Goal: Check status: Check status

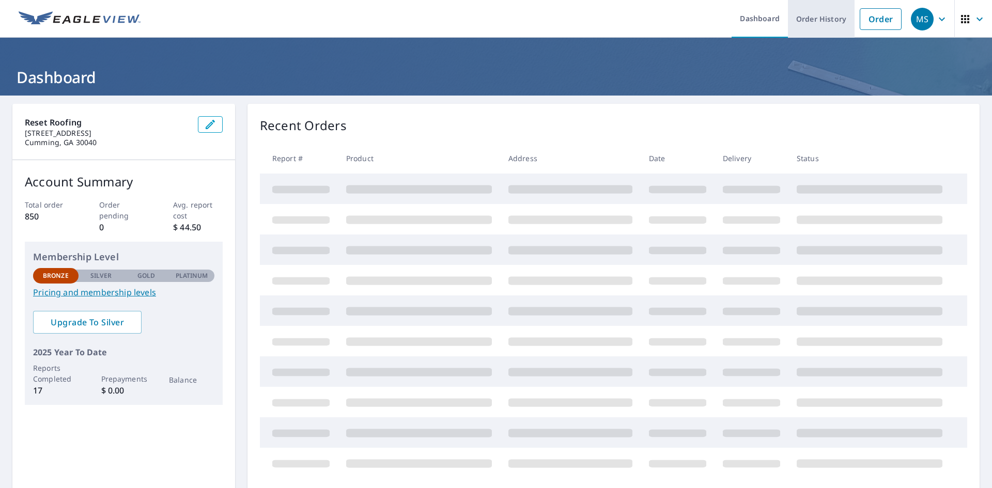
click at [812, 15] on link "Order History" at bounding box center [821, 19] width 67 height 38
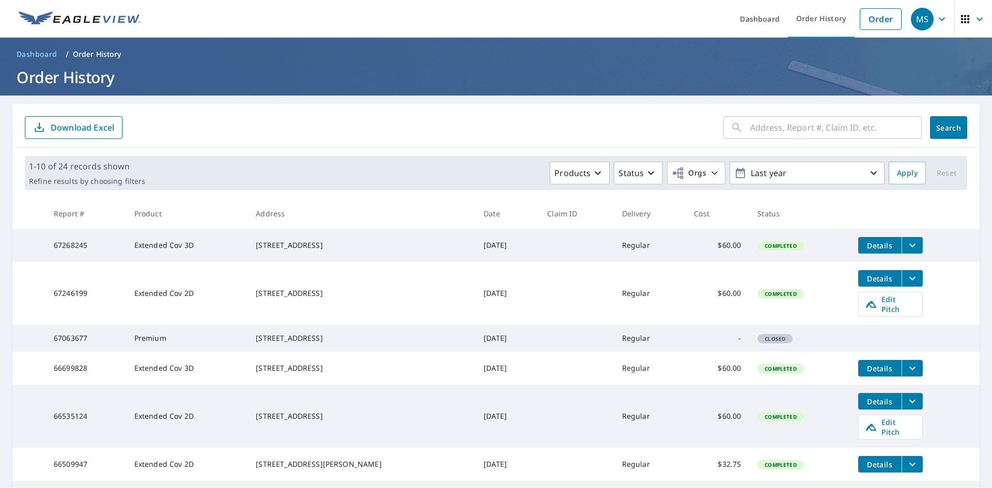
click at [750, 128] on input "text" at bounding box center [835, 127] width 171 height 29
type input "6110 polo"
click button "Search" at bounding box center [948, 127] width 37 height 23
